Goal: Find specific page/section: Find specific page/section

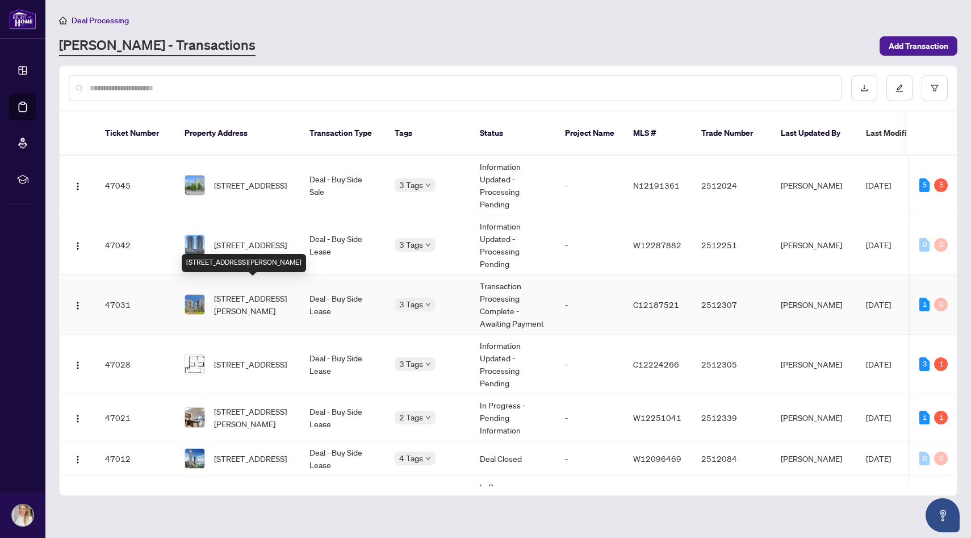
click at [264, 295] on span "[STREET_ADDRESS][PERSON_NAME]" at bounding box center [252, 304] width 77 height 25
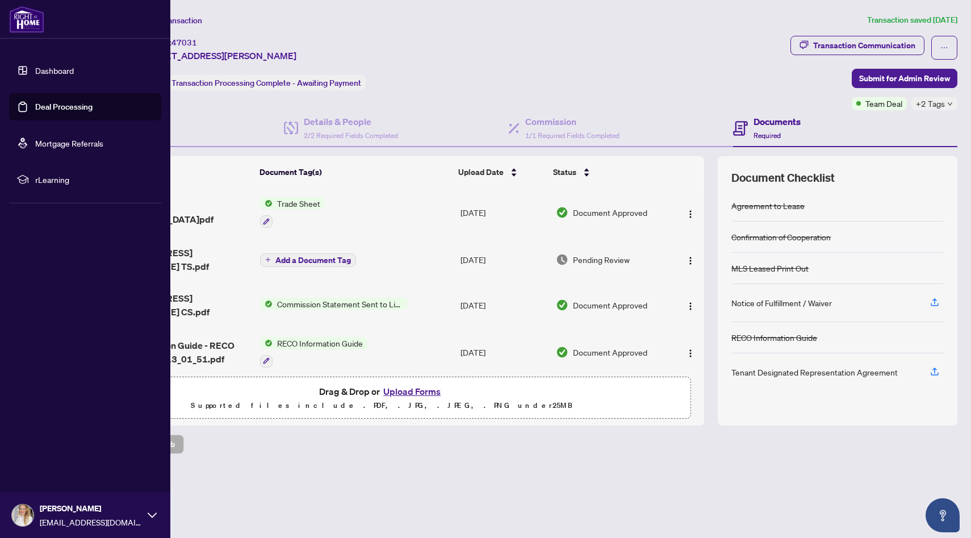
click at [77, 107] on link "Deal Processing" at bounding box center [63, 107] width 57 height 10
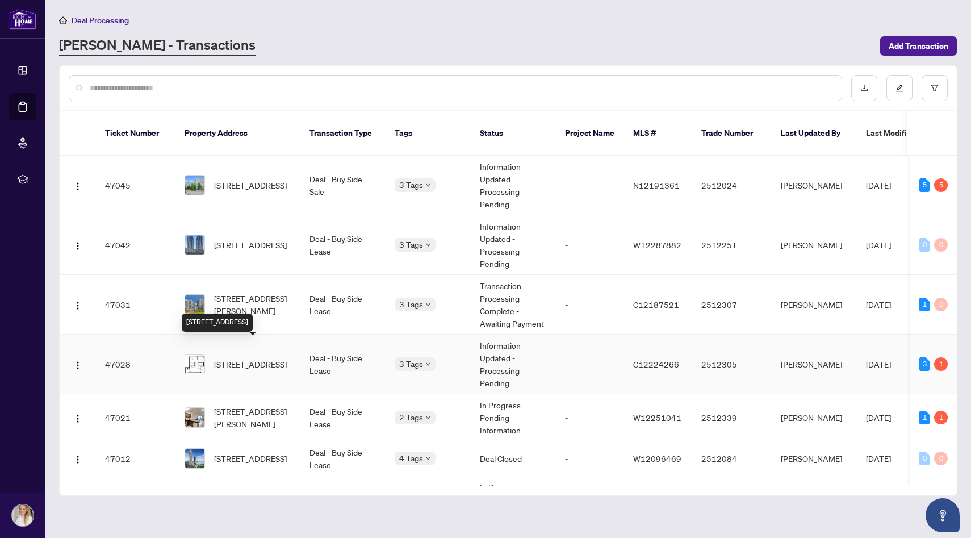
click at [266, 358] on span "[STREET_ADDRESS]" at bounding box center [250, 364] width 73 height 12
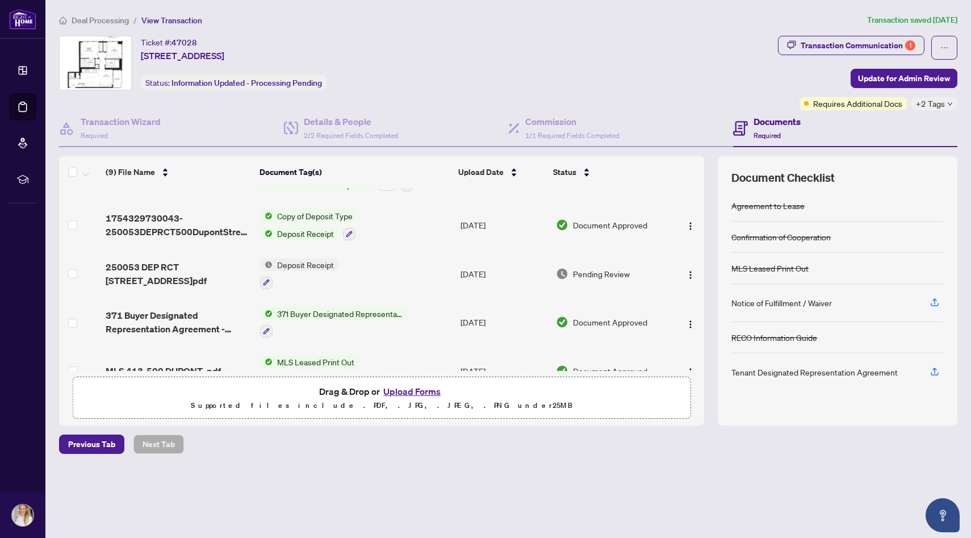
scroll to position [243, 0]
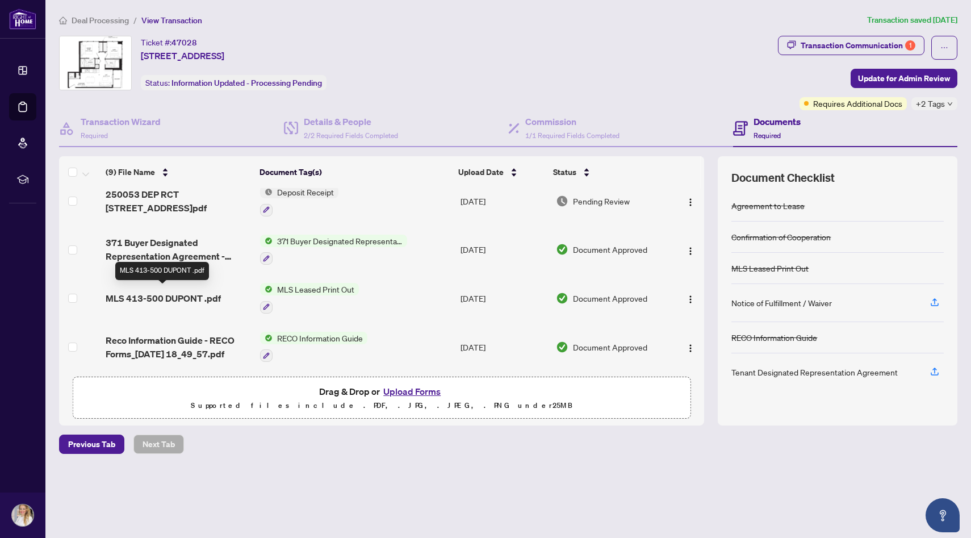
click at [204, 297] on span "MLS 413-500 DUPONT .pdf" at bounding box center [163, 298] width 115 height 14
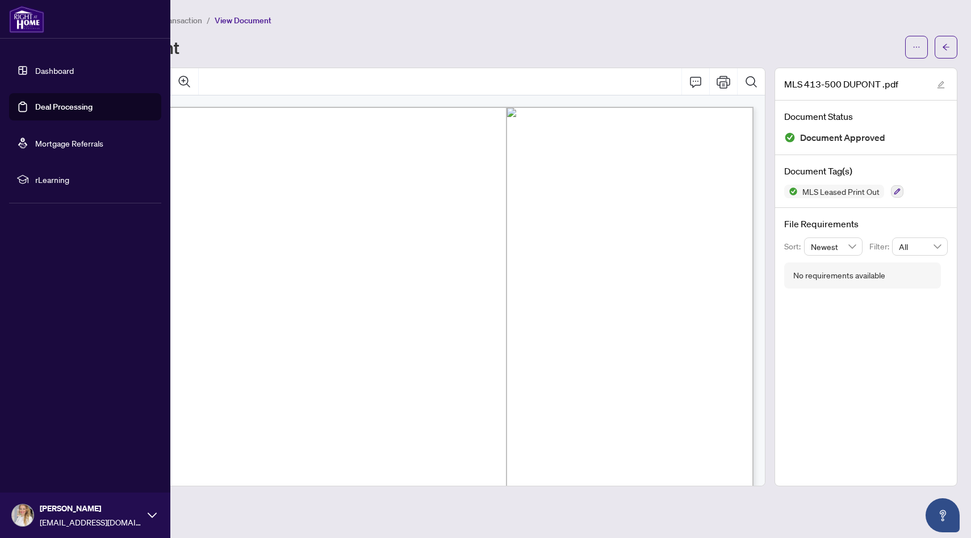
click at [71, 108] on link "Deal Processing" at bounding box center [63, 107] width 57 height 10
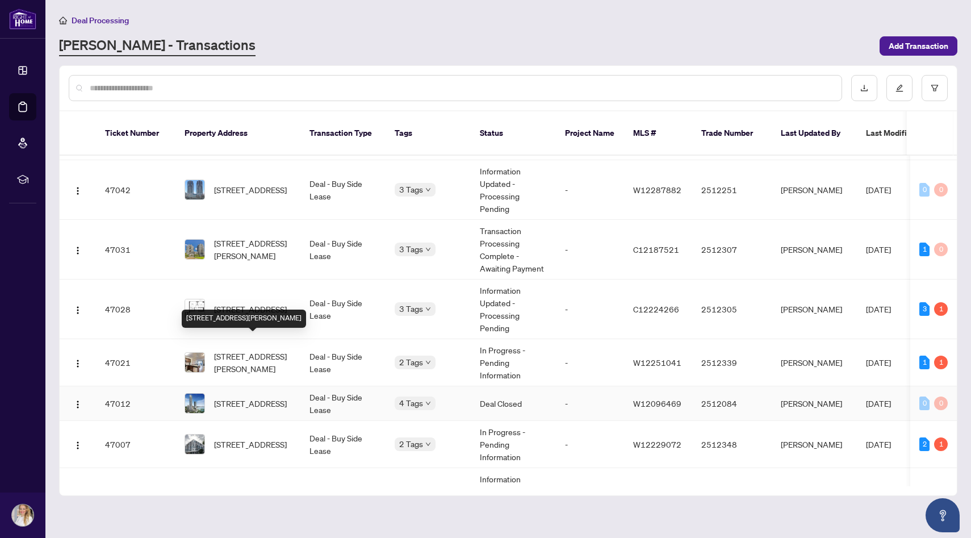
scroll to position [64, 0]
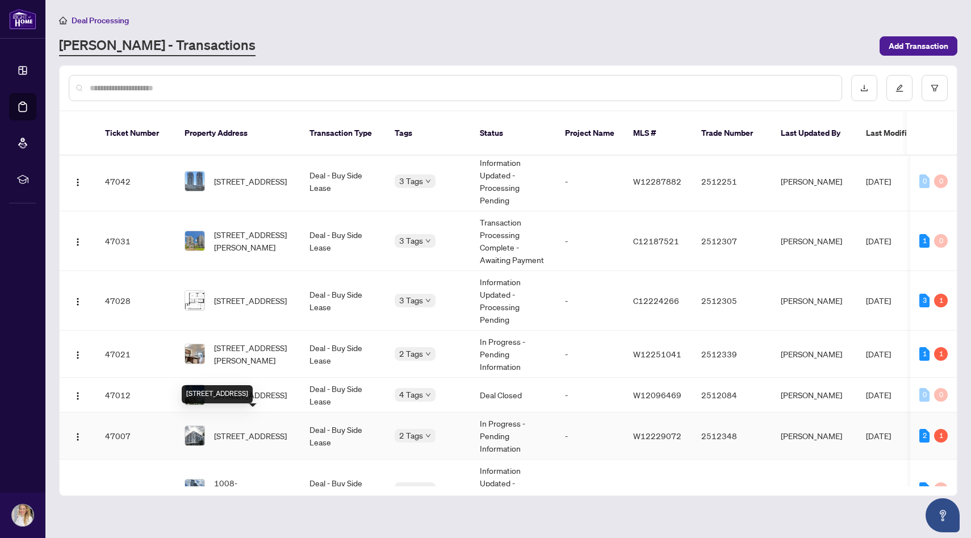
click at [242, 429] on span "[STREET_ADDRESS]" at bounding box center [250, 435] width 73 height 12
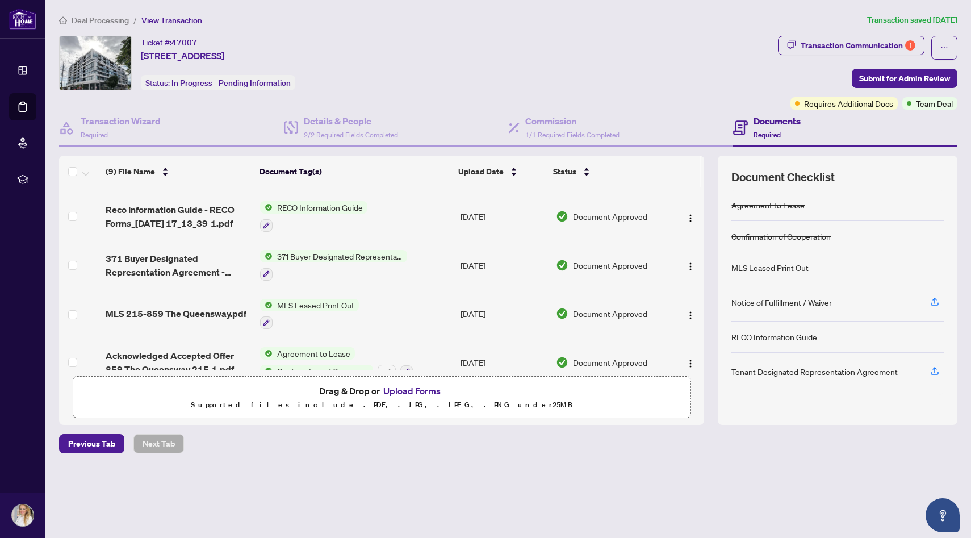
scroll to position [185, 0]
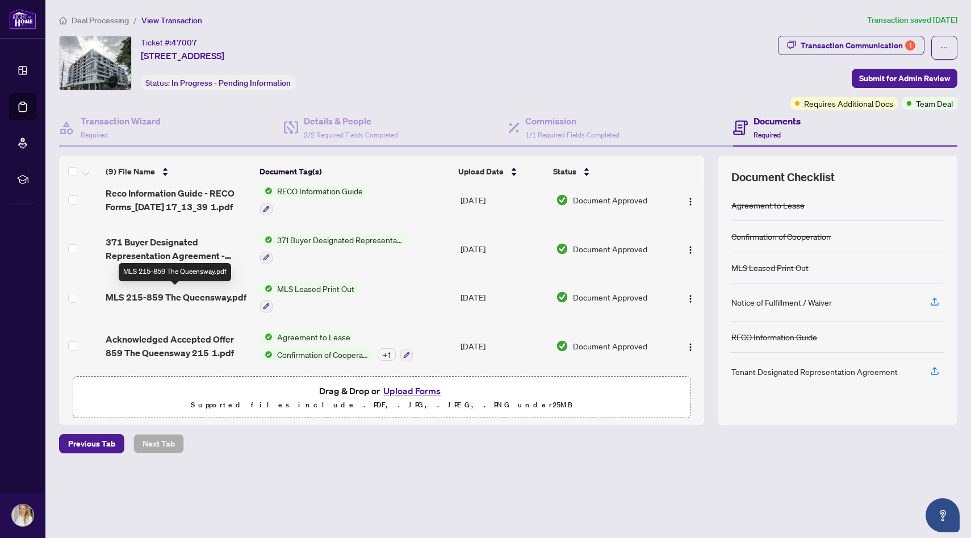
click at [181, 293] on span "MLS 215-859 The Queensway.pdf" at bounding box center [176, 297] width 141 height 14
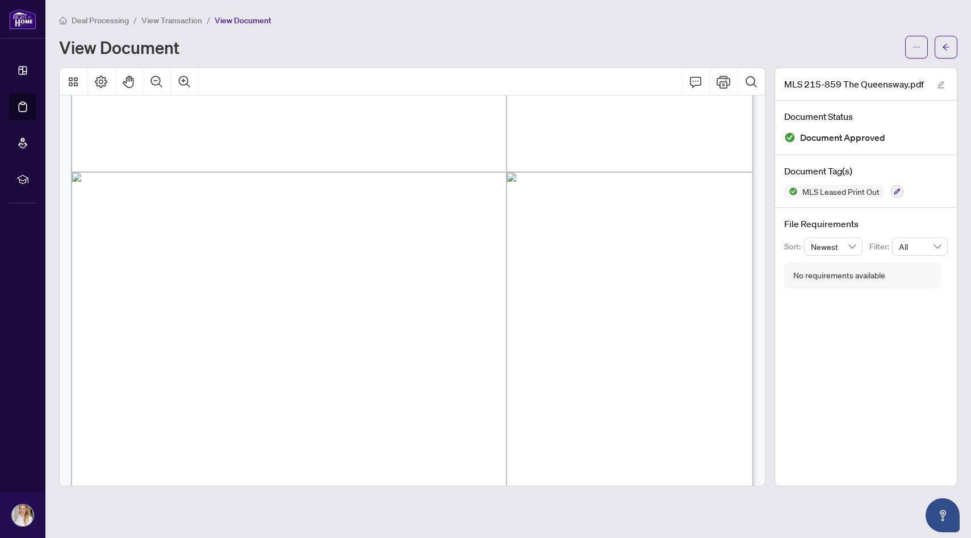
scroll to position [281, 0]
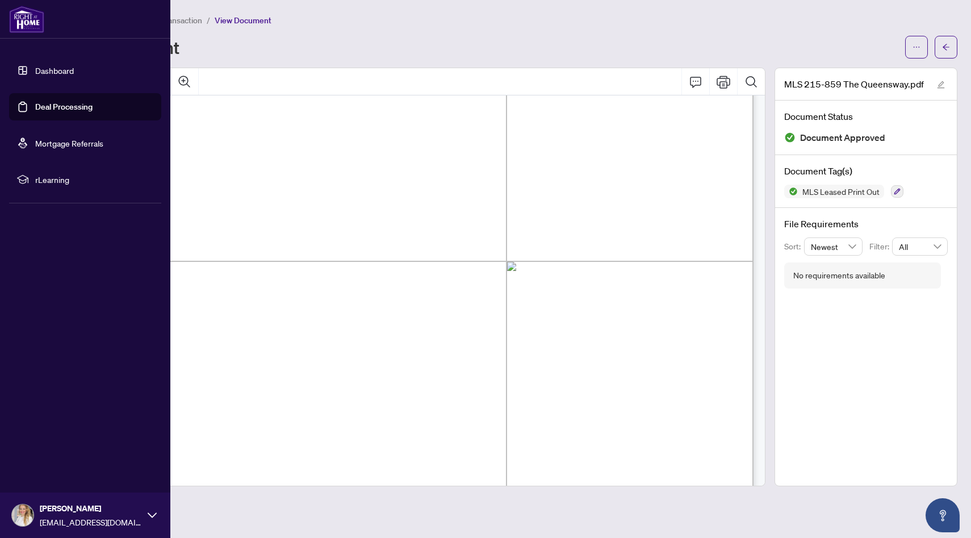
click at [69, 112] on link "Deal Processing" at bounding box center [63, 107] width 57 height 10
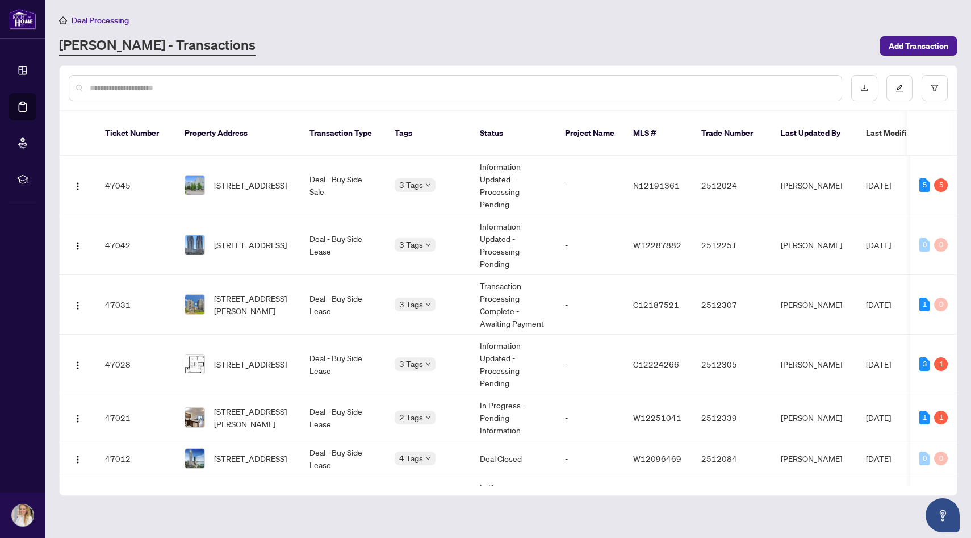
click at [500, 41] on div "[PERSON_NAME] - Transactions" at bounding box center [466, 46] width 814 height 20
